Goal: Obtain resource: Download file/media

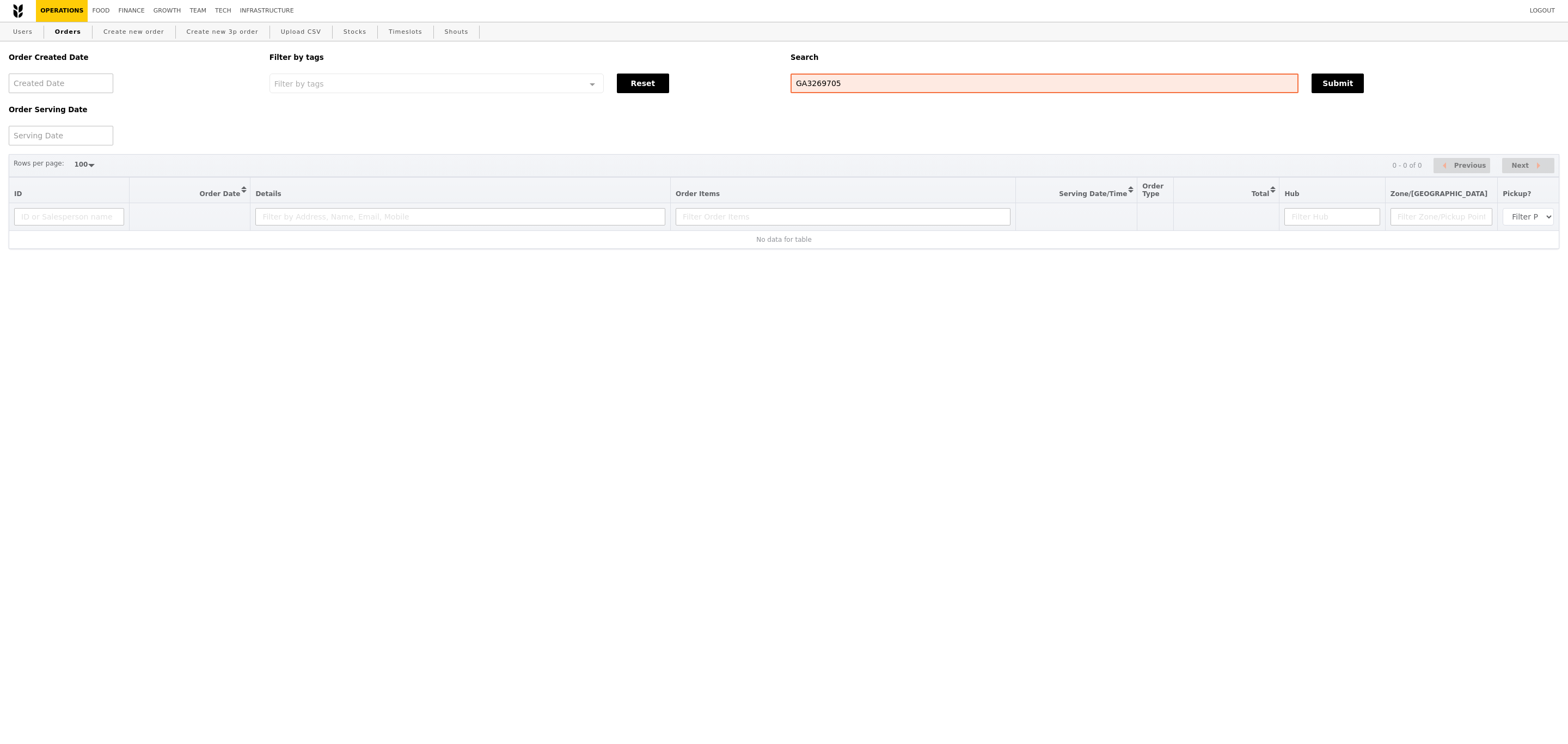
select select "100"
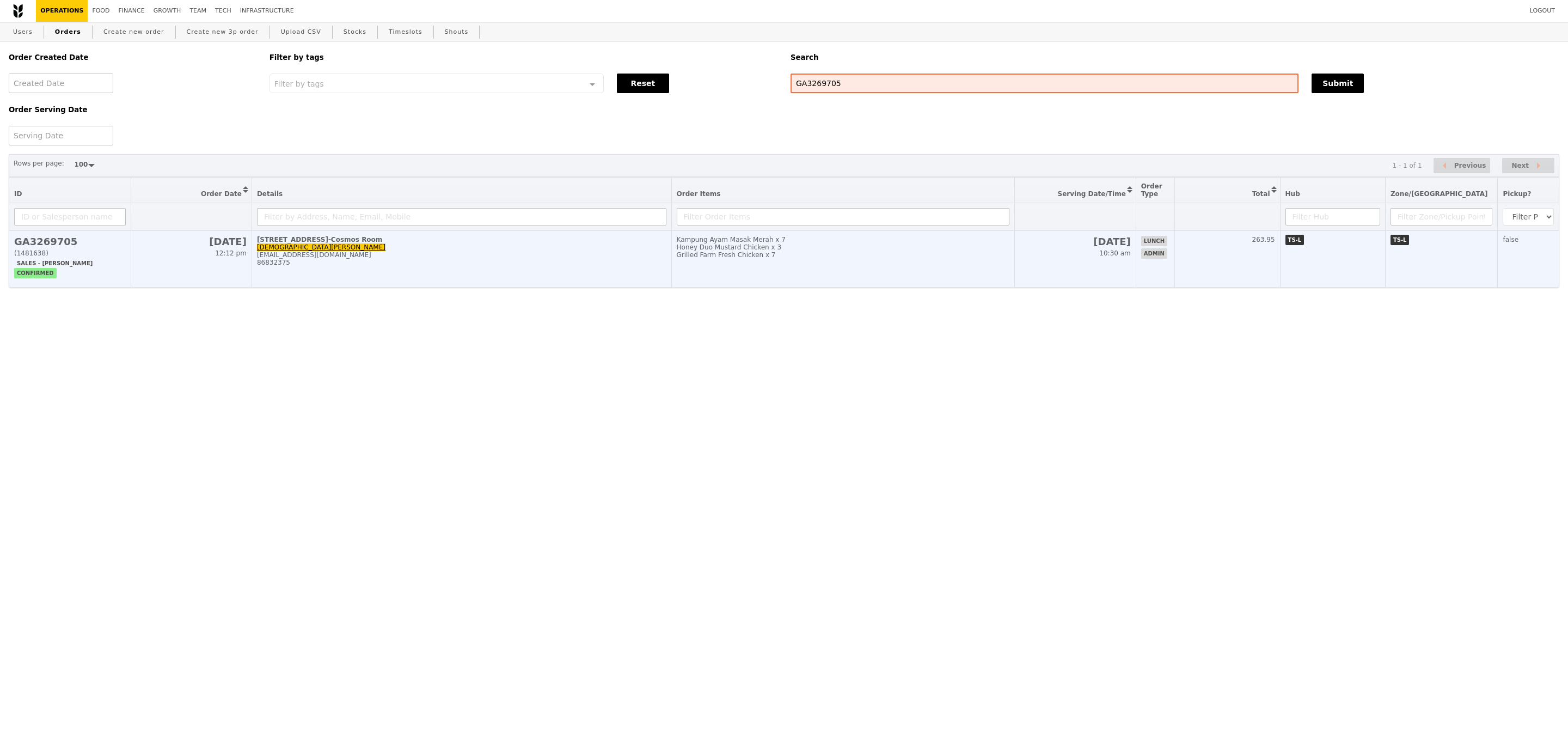
click at [982, 259] on div "Grilled Farm Fresh Chicken x 7" at bounding box center [844, 255] width 333 height 7
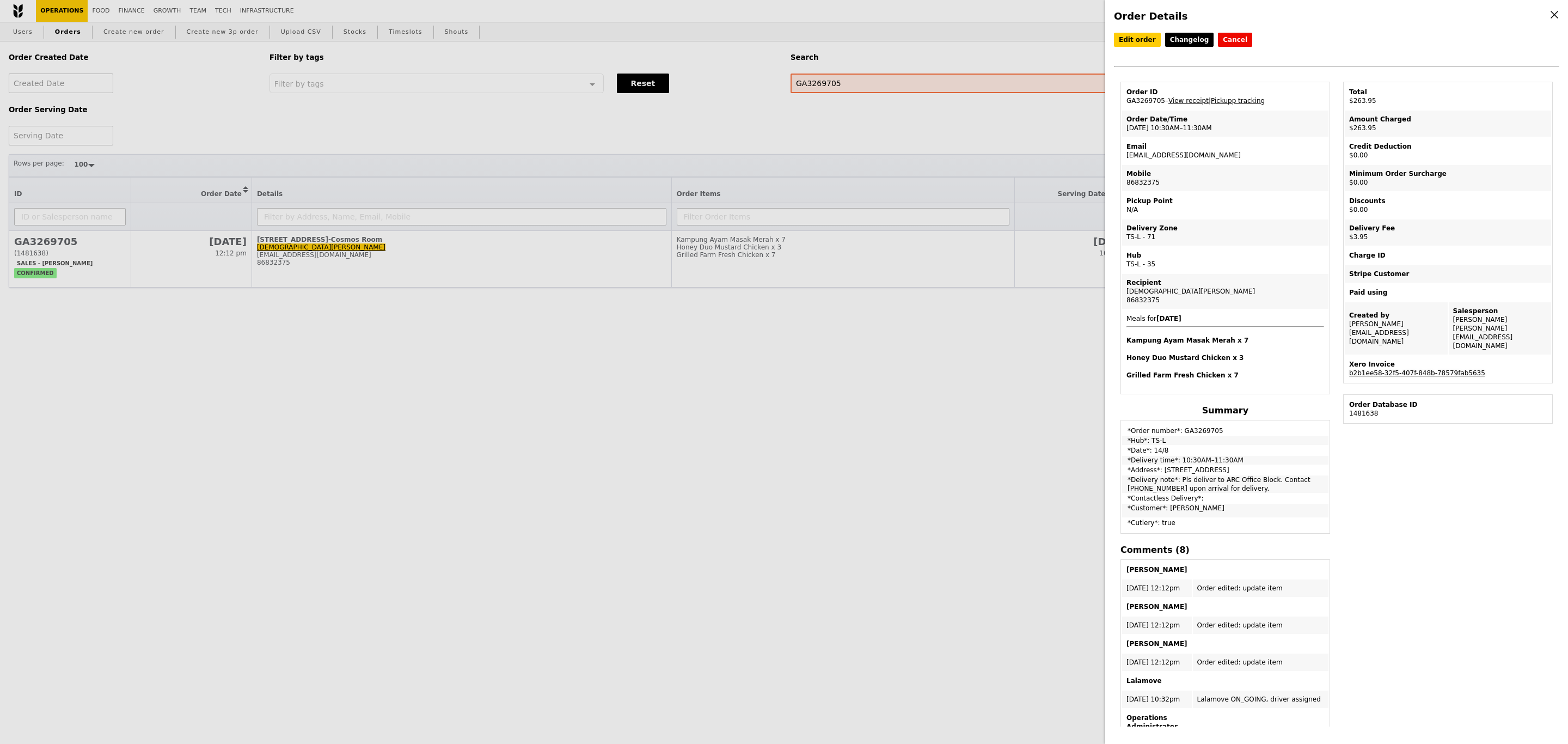
click at [1369, 369] on link "b2b1ee58-32f5-407f-848b-78579fab5635" at bounding box center [1417, 372] width 136 height 7
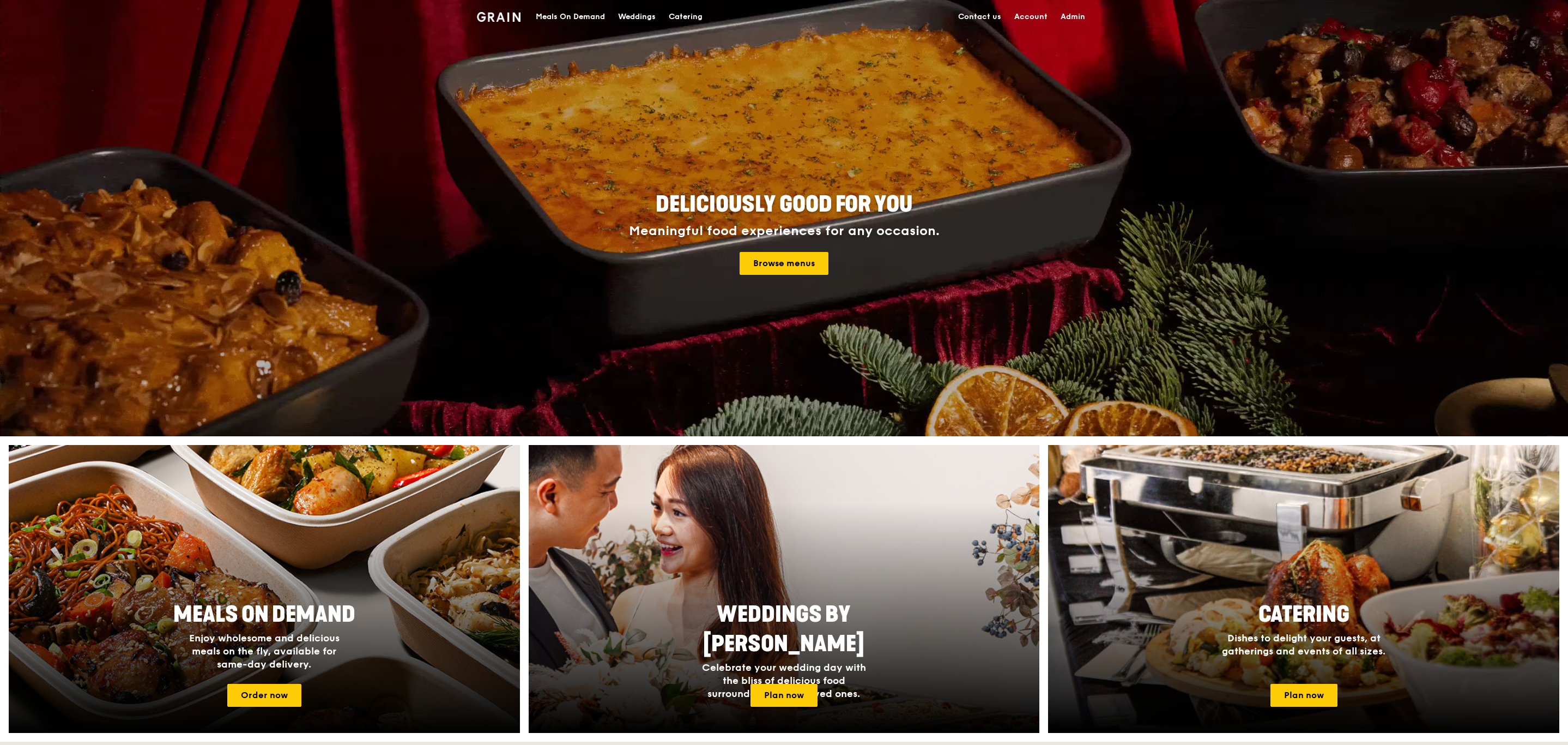
click at [674, 9] on div "Catering" at bounding box center [686, 17] width 34 height 33
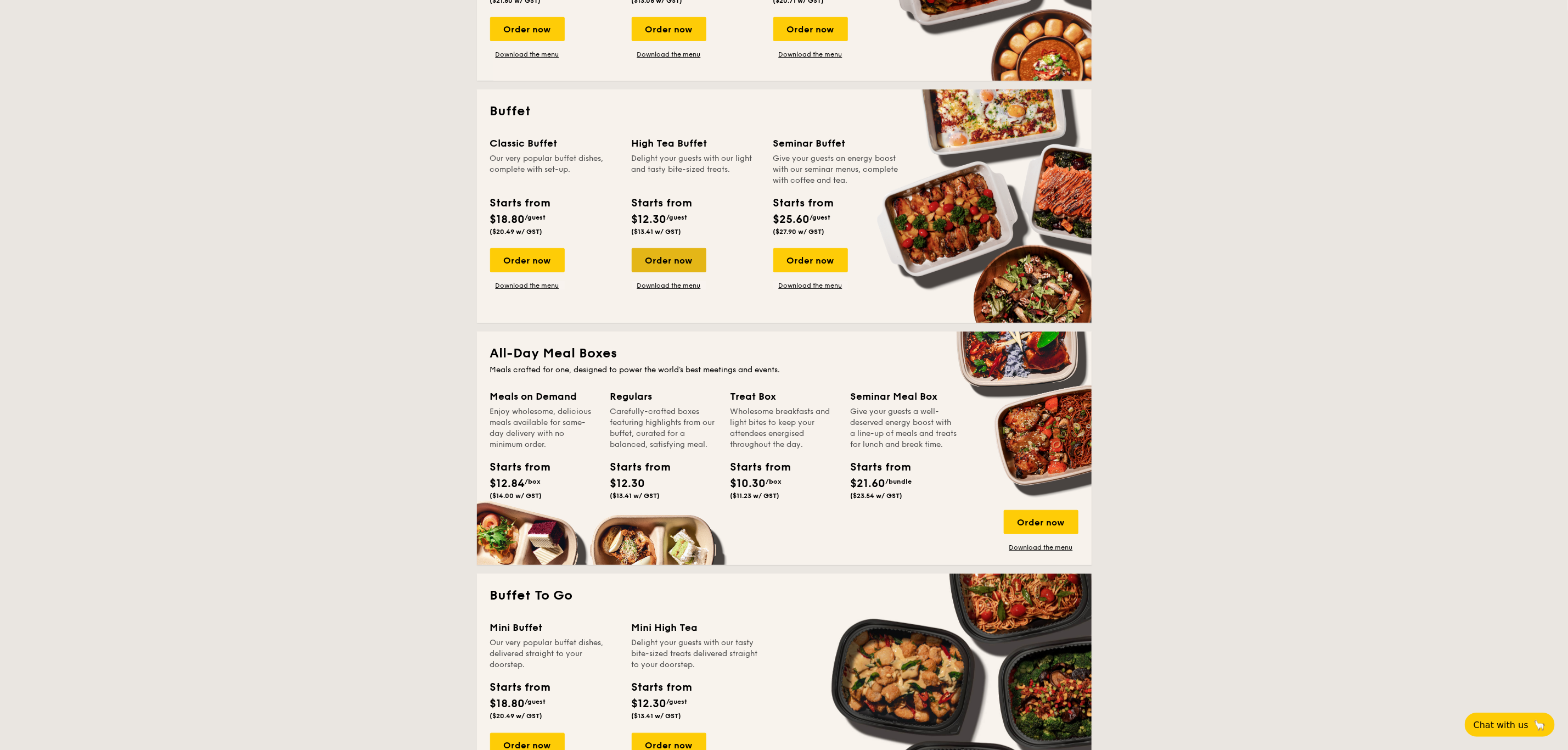
scroll to position [409, 0]
click at [549, 284] on link "Download the menu" at bounding box center [527, 284] width 75 height 9
